Goal: Transaction & Acquisition: Purchase product/service

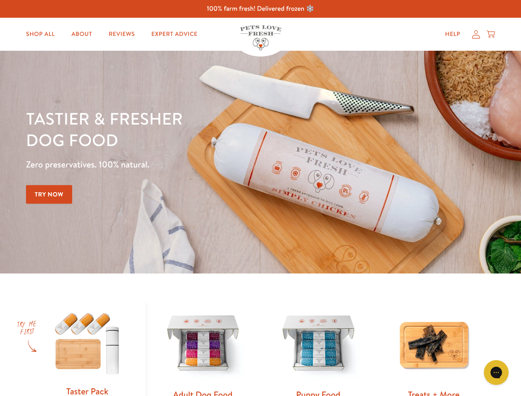
click at [260, 198] on div "Tastier & fresher dog food Zero preservatives. 100% natural. Try Now" at bounding box center [182, 162] width 313 height 109
click at [497, 373] on icon "Gorgias live chat" at bounding box center [496, 373] width 8 height 8
